Goal: Information Seeking & Learning: Learn about a topic

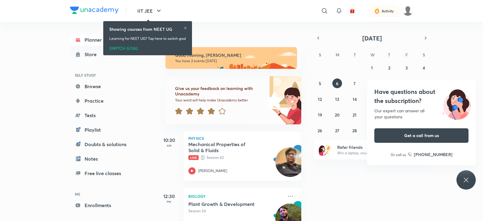
scroll to position [22, 0]
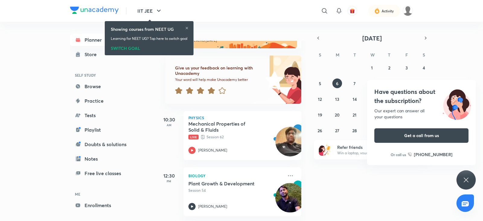
click at [131, 47] on div "SWITCH GOAL" at bounding box center [149, 47] width 77 height 7
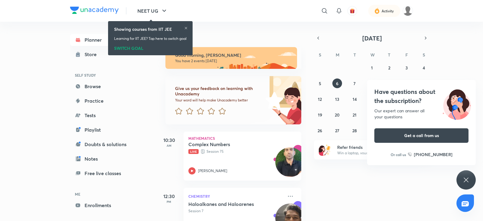
scroll to position [22, 0]
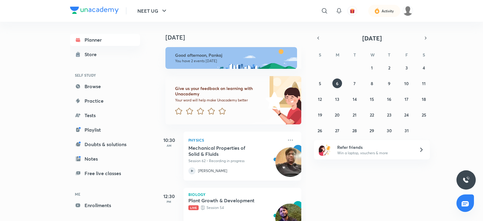
scroll to position [26, 0]
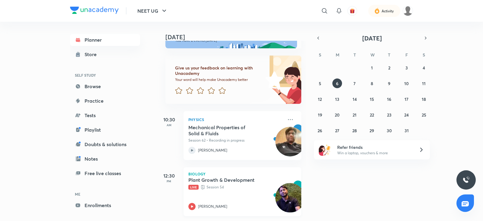
click at [193, 196] on div "Plant Growth & Development Live Session 54 [PERSON_NAME]" at bounding box center [235, 193] width 95 height 33
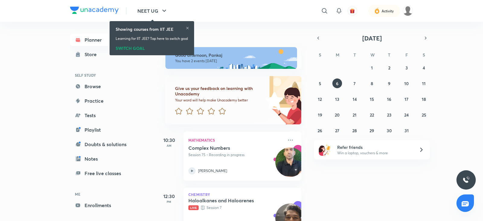
scroll to position [26, 0]
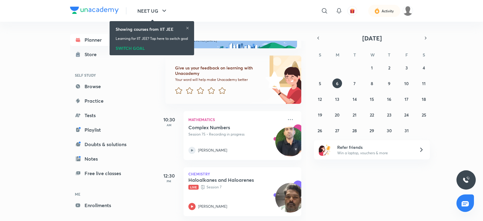
click at [141, 46] on div "SWITCH GOAL" at bounding box center [152, 47] width 72 height 7
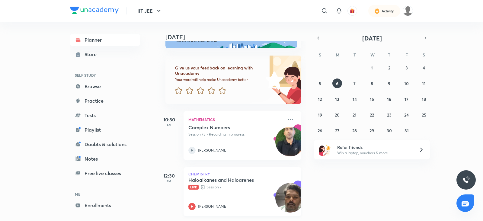
click at [191, 203] on icon at bounding box center [191, 206] width 7 height 7
